Goal: Use online tool/utility: Utilize a website feature to perform a specific function

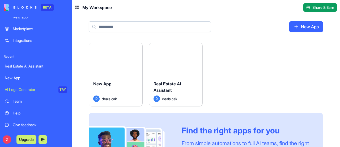
click at [179, 59] on button "Launch" at bounding box center [176, 59] width 40 height 11
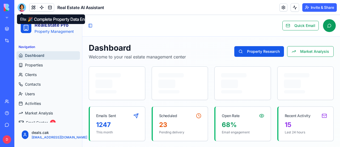
click at [21, 7] on div at bounding box center [22, 7] width 9 height 9
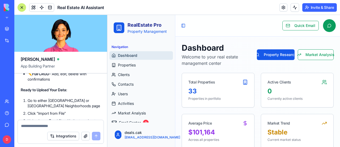
scroll to position [9699, 0]
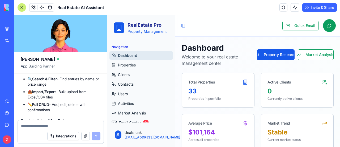
drag, startPoint x: 23, startPoint y: 105, endPoint x: 90, endPoint y: 107, distance: 66.8
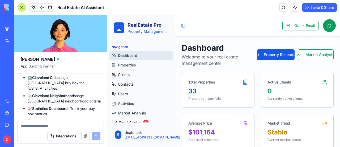
scroll to position [9646, 0]
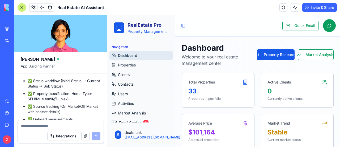
scroll to position [10417, 0]
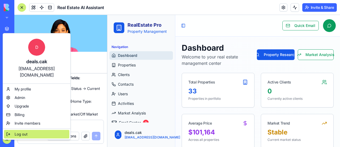
click at [20, 131] on span "Log out" at bounding box center [21, 133] width 13 height 5
